Goal: Information Seeking & Learning: Learn about a topic

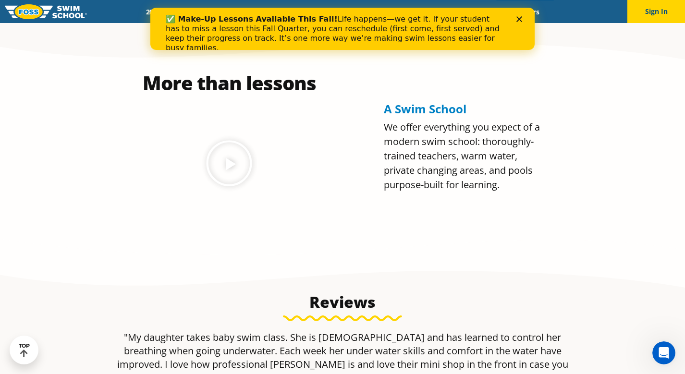
scroll to position [429, 0]
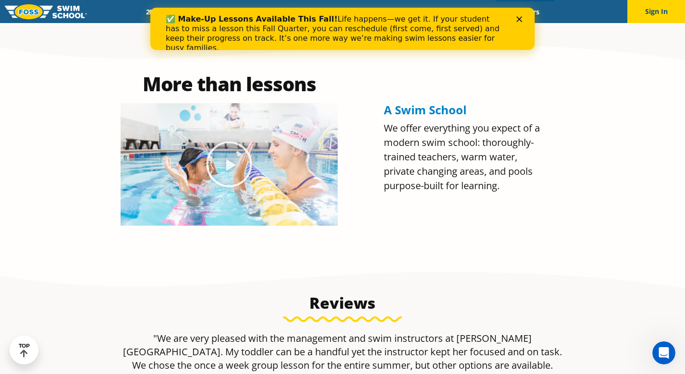
click at [519, 16] on icon "Close" at bounding box center [520, 19] width 6 height 6
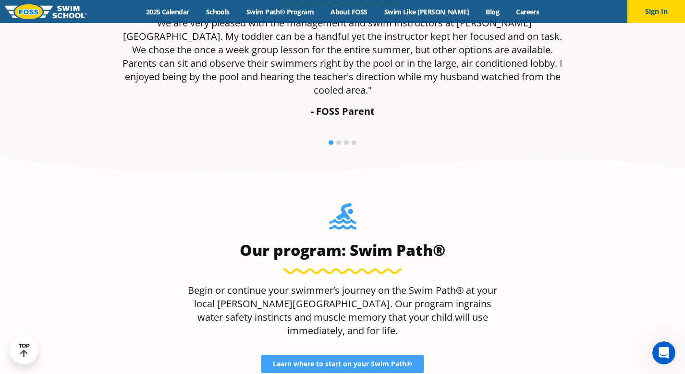
scroll to position [746, 0]
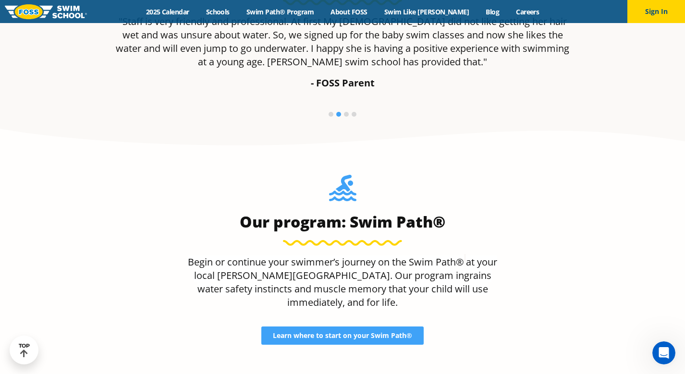
click at [330, 117] on li at bounding box center [331, 114] width 5 height 5
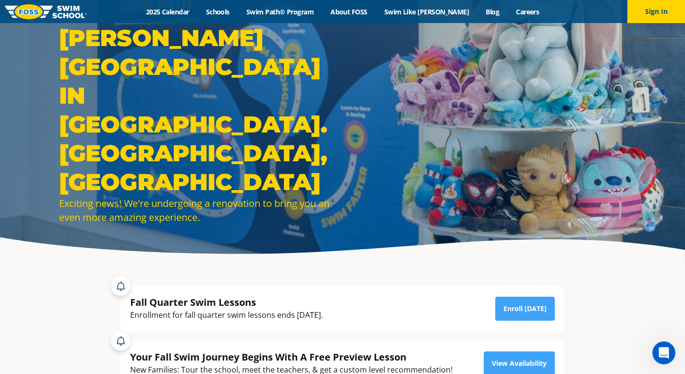
scroll to position [0, 0]
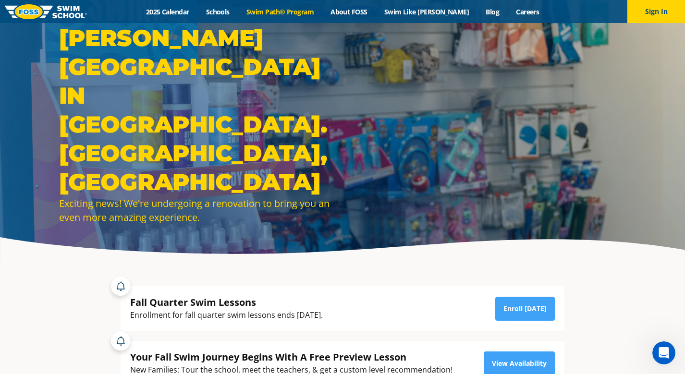
click at [311, 14] on link "Swim Path® Program" at bounding box center [280, 11] width 84 height 9
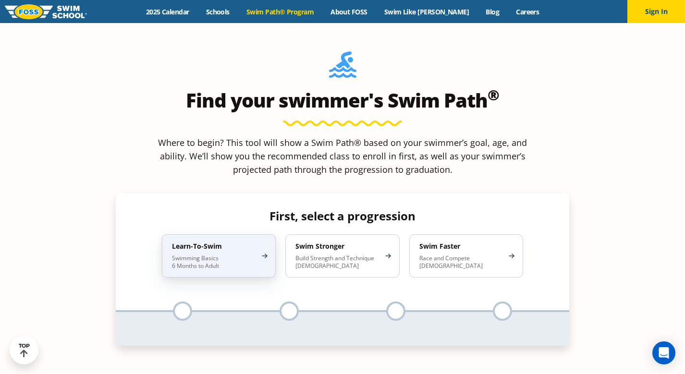
scroll to position [861, 0]
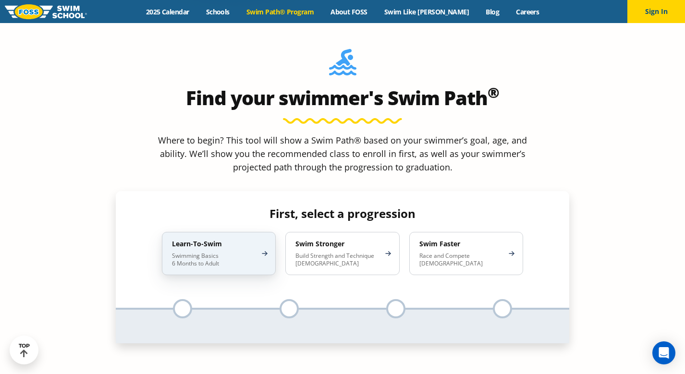
click at [227, 252] on p "Swimming Basics 6 Months to Adult" at bounding box center [214, 259] width 84 height 15
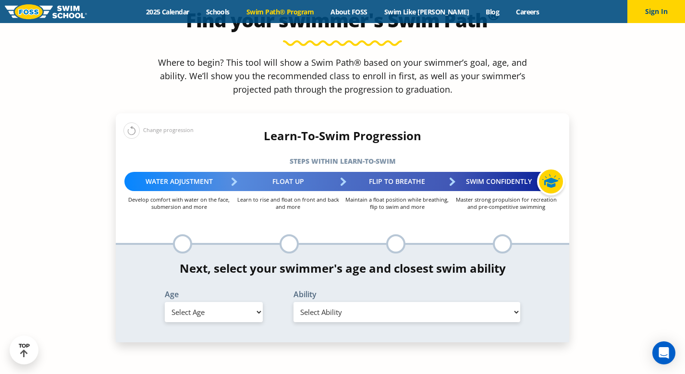
scroll to position [939, 0]
select select "1-year"
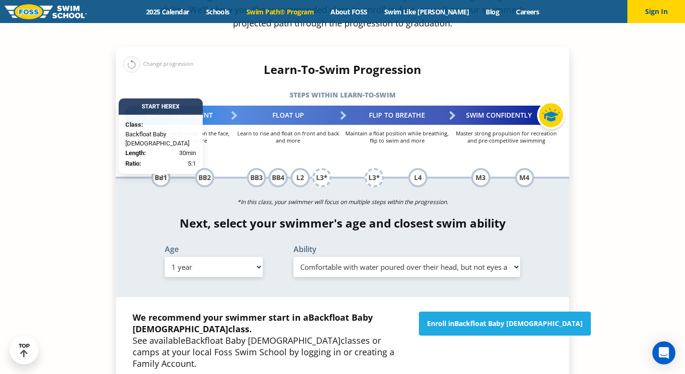
scroll to position [1004, 0]
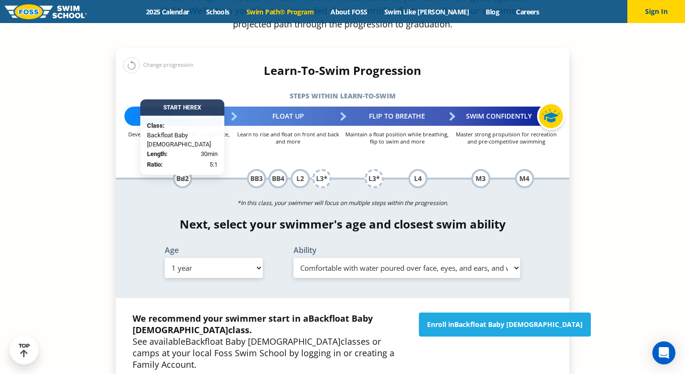
select select "1-year-comfortable-with-water-poured-over-their-head-but-not-eyes-and-ears"
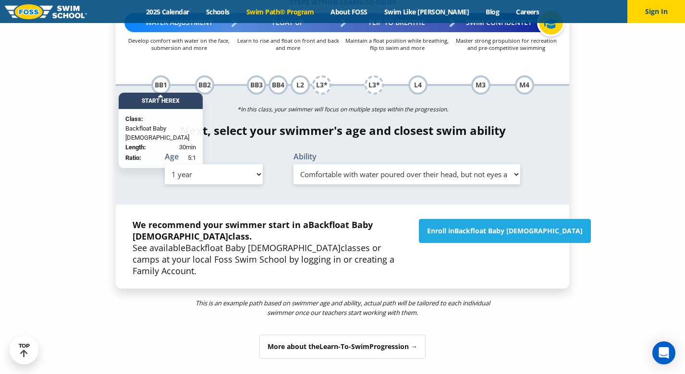
scroll to position [1097, 0]
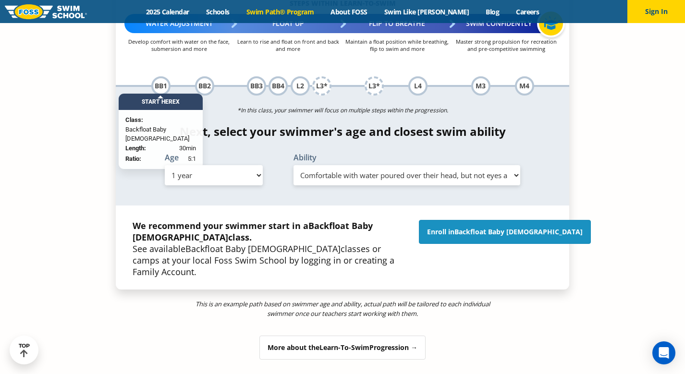
click at [492, 227] on span "Backfloat Baby 1" at bounding box center [519, 231] width 128 height 9
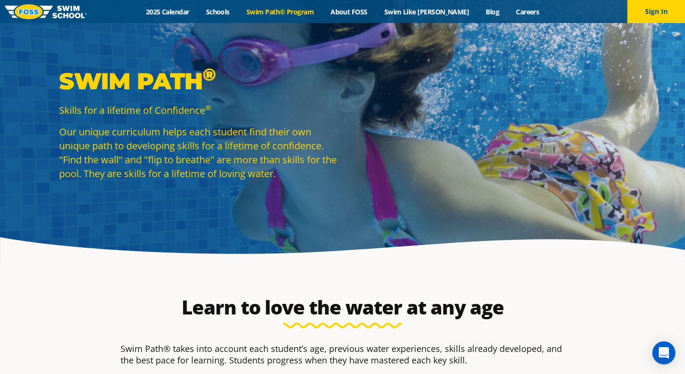
scroll to position [0, 0]
click at [440, 10] on link "Swim Like [PERSON_NAME]" at bounding box center [427, 11] width 102 height 9
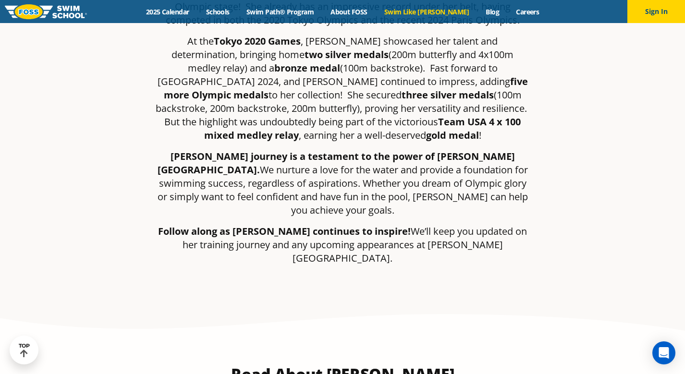
scroll to position [178, 0]
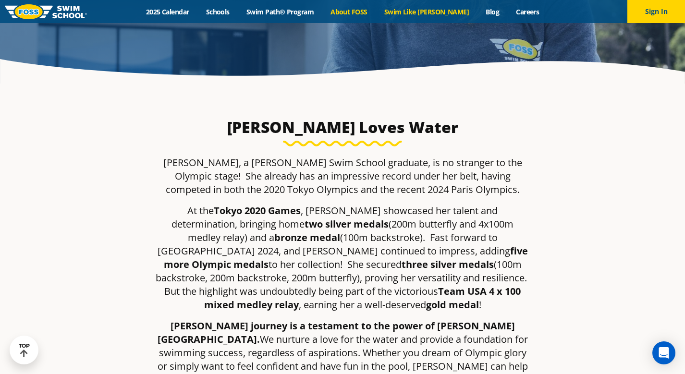
click at [376, 10] on link "About FOSS" at bounding box center [349, 11] width 54 height 9
